Goal: Register for event/course

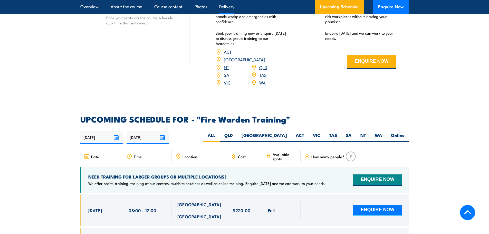
scroll to position [872, 0]
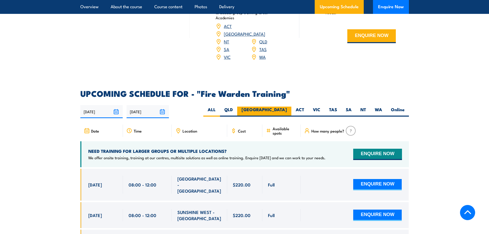
click at [288, 106] on label "[GEOGRAPHIC_DATA]" at bounding box center [264, 111] width 54 height 10
click at [288, 106] on input "[GEOGRAPHIC_DATA]" at bounding box center [288, 107] width 3 height 3
radio input "true"
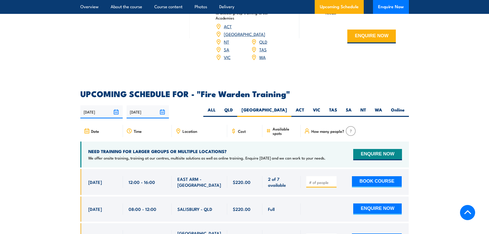
scroll to position [872, 0]
